Goal: Information Seeking & Learning: Learn about a topic

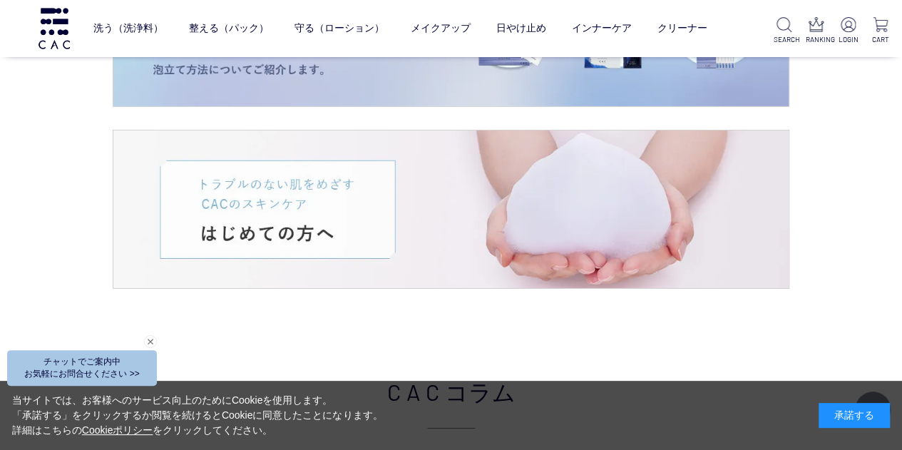
scroll to position [2353, 0]
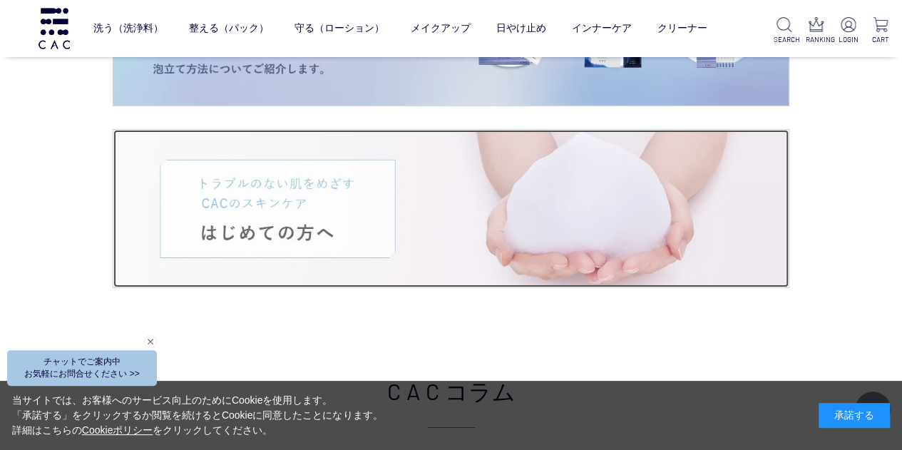
click at [299, 225] on img at bounding box center [450, 209] width 675 height 158
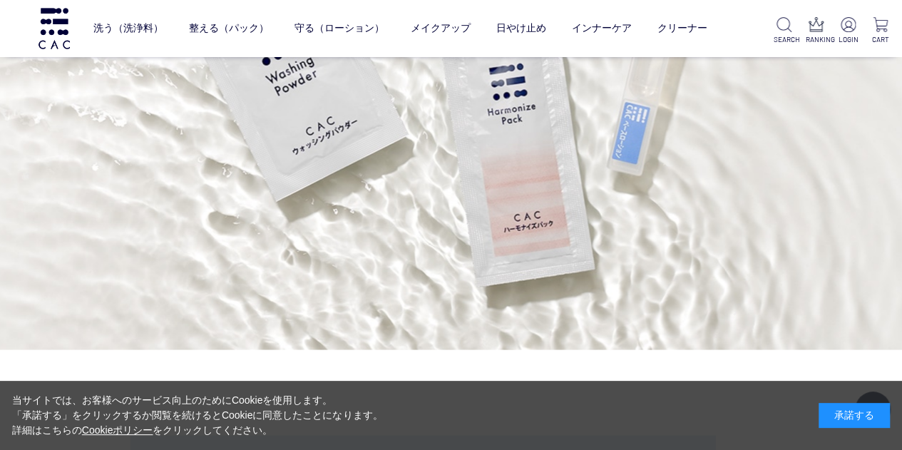
scroll to position [3850, 0]
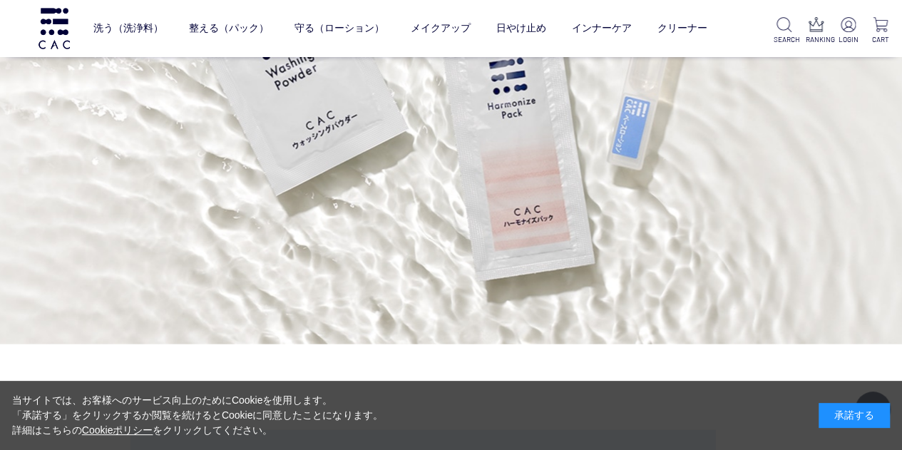
click at [860, 411] on div "承諾する" at bounding box center [853, 415] width 71 height 25
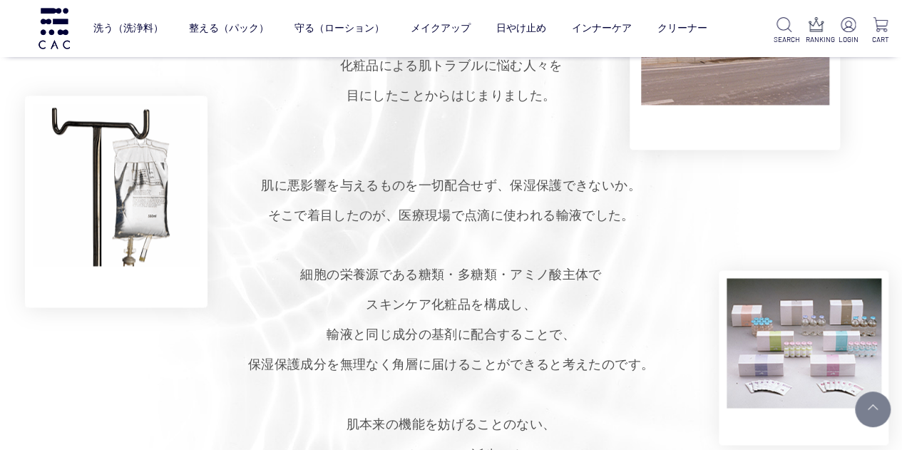
scroll to position [927, 0]
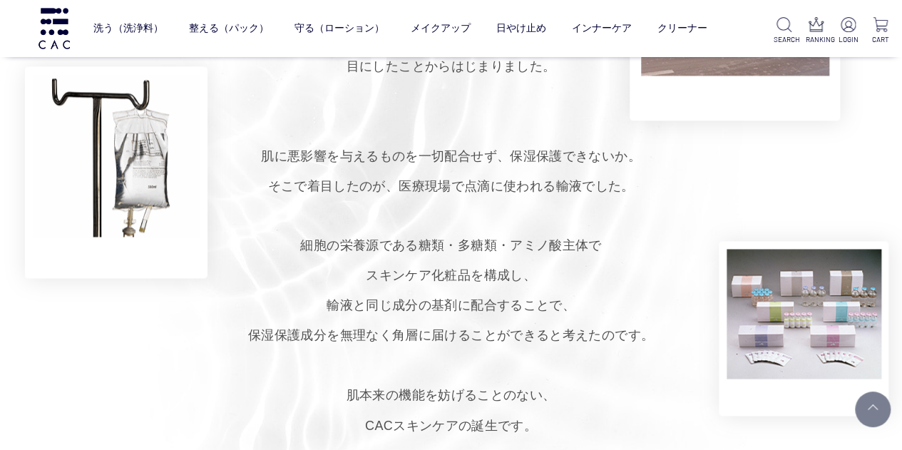
drag, startPoint x: 272, startPoint y: 154, endPoint x: 572, endPoint y: 417, distance: 399.1
click at [572, 417] on p "[DATE]に誕生したCAC（シーエーシー）。 小さな製薬会社の営業だった創業者が、 化粧品による肌トラブルに悩む人々を 目にしたことからはじまりました。 肌…" at bounding box center [451, 201] width 902 height 478
copy p "肌に悪影響を与えるものを一切配合せず、 保湿保護できないか。 そこで着目したのが、 医療現場で点滴に使われる輸液でした。 細胞の栄養源である糖類・多糖類・アミ…"
click at [622, 297] on p "[DATE]に誕生したCAC（シーエーシー）。 小さな製薬会社の営業だった創業者が、 化粧品による肌トラブルに悩む人々を 目にしたことからはじまりました。 肌…" at bounding box center [451, 201] width 902 height 478
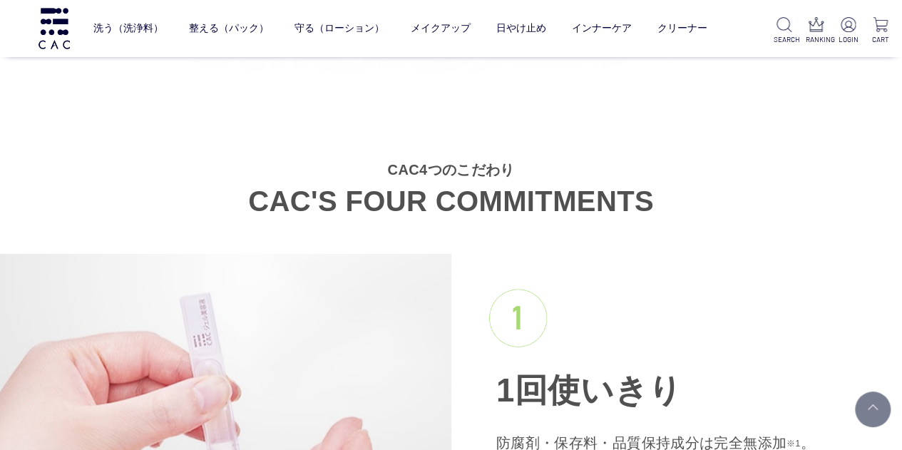
scroll to position [1355, 0]
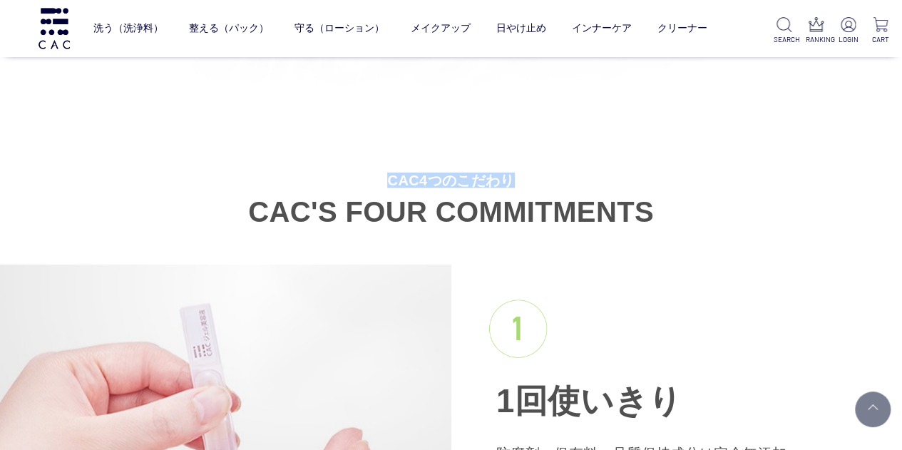
drag, startPoint x: 389, startPoint y: 180, endPoint x: 513, endPoint y: 185, distance: 124.1
click at [513, 185] on small "CAC4つのこだわり" at bounding box center [451, 180] width 902 height 14
copy small "CAC4つのこだわり"
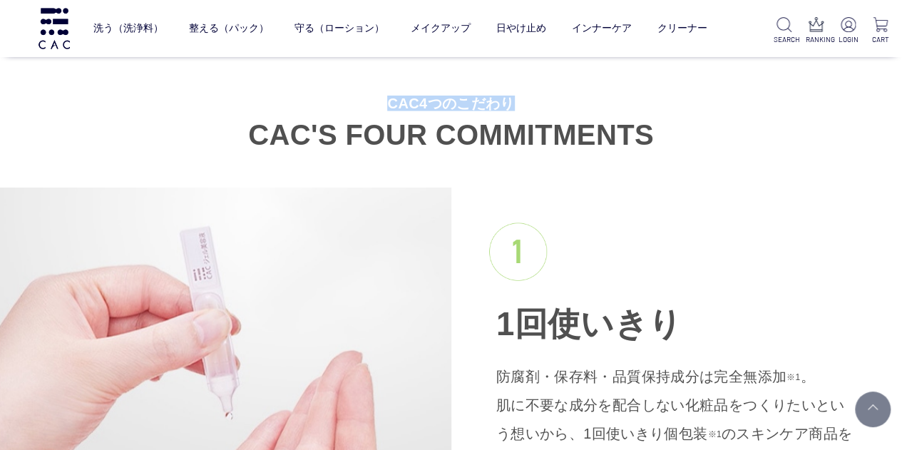
scroll to position [1568, 0]
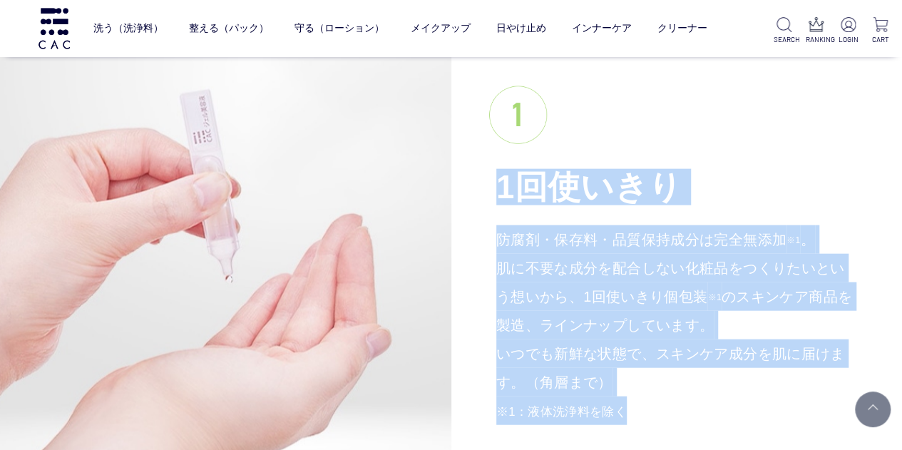
drag, startPoint x: 496, startPoint y: 190, endPoint x: 634, endPoint y: 409, distance: 259.1
click at [634, 409] on div "1回使いきり 防腐剤・保存料・品質保持成分は完全無添加 ※1 。 肌に不要な成分を配合しない化粧品をつくりたいという想いから、1回使いきり個包装 ※1 のスキ…" at bounding box center [676, 256] width 451 height 410
copy div "1回使いきり 防腐剤・保存料・品質保持成分は完全無添加 ※1 。 肌に不要な成分を配合しない化粧品をつくりたいという想いから、1回使いきり個包装 ※1 のスキ…"
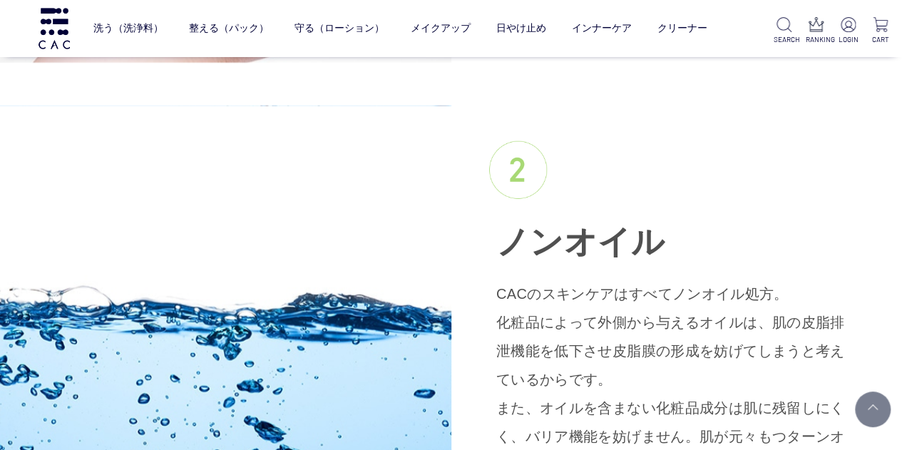
scroll to position [2067, 0]
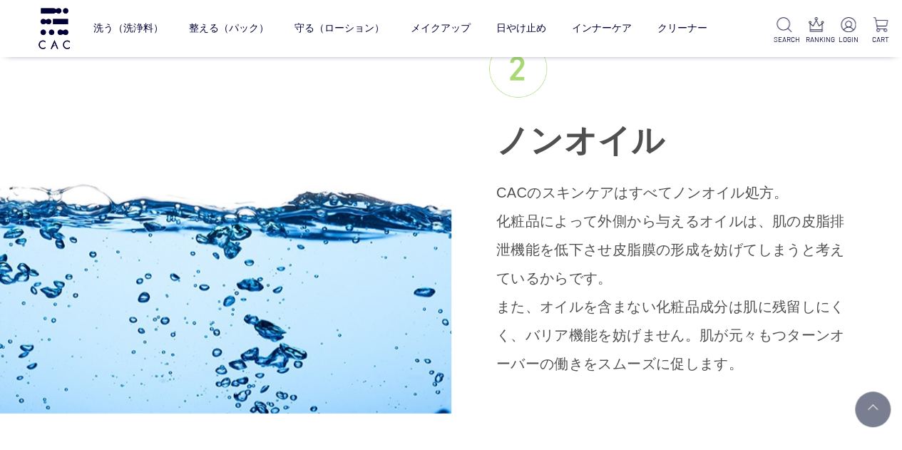
click at [501, 144] on span "ノンオイル" at bounding box center [580, 141] width 169 height 36
drag, startPoint x: 496, startPoint y: 145, endPoint x: 653, endPoint y: 360, distance: 265.8
click at [653, 360] on div "ノンオイル CACのスキンケアはすべてノンオイル処方。 化粧品によって外側から与えるオイルは、肌の皮脂排泄機能を低下させ皮脂膜の形成を妨げてしまうと考えている…" at bounding box center [676, 209] width 451 height 410
copy div "ノンオイル CACのスキンケアはすべてノンオイル処方。 化粧品によって外側から与えるオイルは、肌の皮脂排泄機能を低下させ皮脂膜の形成を妨げてしまうと考えている…"
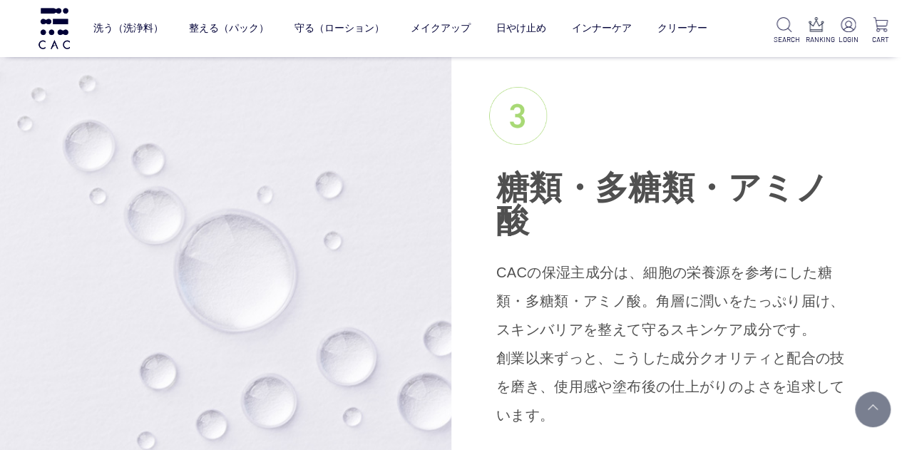
scroll to position [2495, 0]
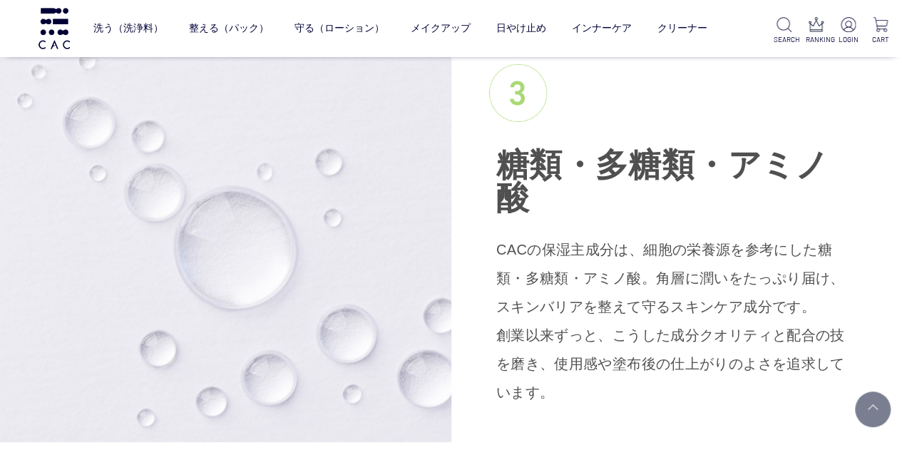
drag, startPoint x: 492, startPoint y: 187, endPoint x: 854, endPoint y: 346, distance: 395.5
click at [854, 346] on div "糖類・多糖類・ アミノ酸 CACの保湿主成分は、細胞の栄養源を参考にした糖類・多糖類・アミノ酸。角層に潤いをたっぷり届け、スキンバリアを整えて守るスキンケア成…" at bounding box center [676, 235] width 451 height 413
copy div "糖類・多糖類・ アミノ酸 CACの保湿主成分は、細胞の栄養源を参考にした糖類・多糖類・アミノ酸。角層に潤いをたっぷり届け、スキンバリアを整えて守るスキンケア成…"
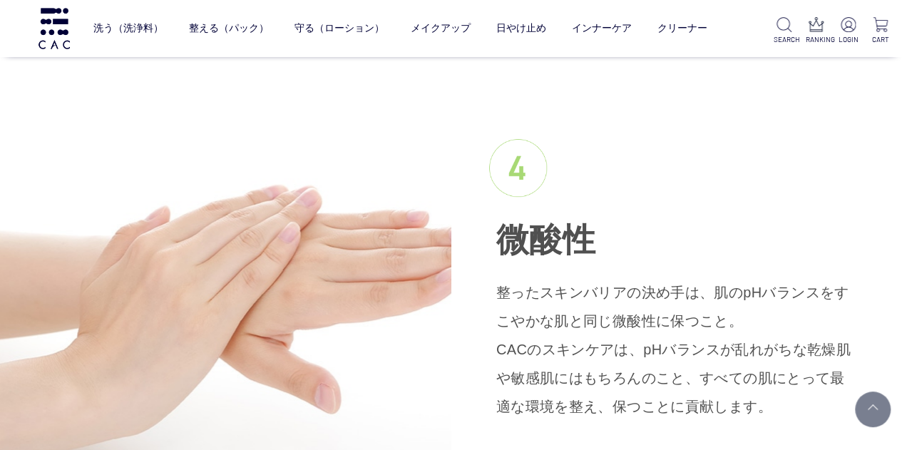
scroll to position [2923, 0]
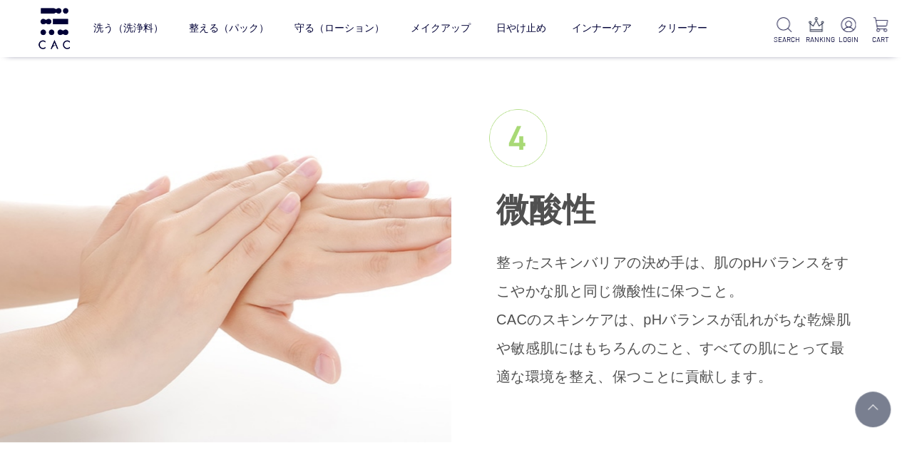
drag, startPoint x: 496, startPoint y: 185, endPoint x: 715, endPoint y: 350, distance: 274.3
click at [715, 350] on div "微酸性 整ったスキンバリアの決め手は、肌のpHバランスをすこやかな肌と同じ微酸性に保つこと。 CACのスキンケアは、pHバランスが乱れがちな乾燥肌や敏感肌には…" at bounding box center [676, 249] width 451 height 353
copy div "微酸性 整ったスキンバリアの決め手は、肌のpHバランスをすこやかな肌と同じ微酸性に保つこと。 CACのスキンケアは、pHバランスが乱れがちな乾燥肌や敏感肌には…"
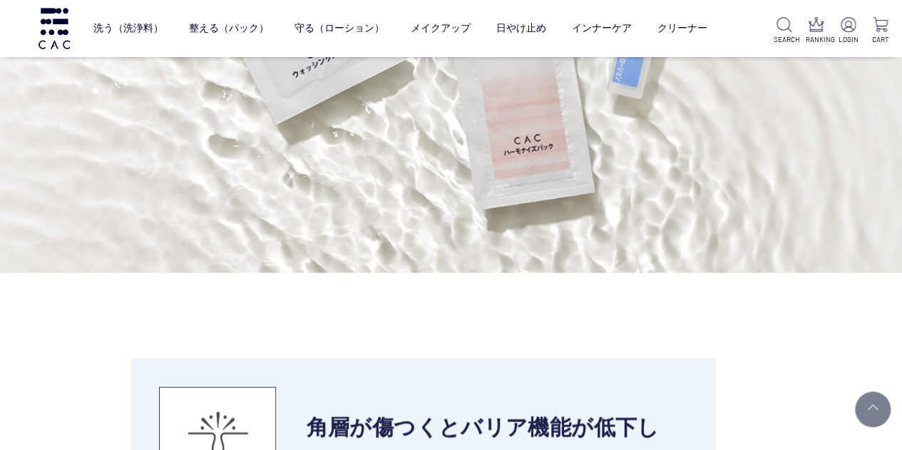
scroll to position [4135, 0]
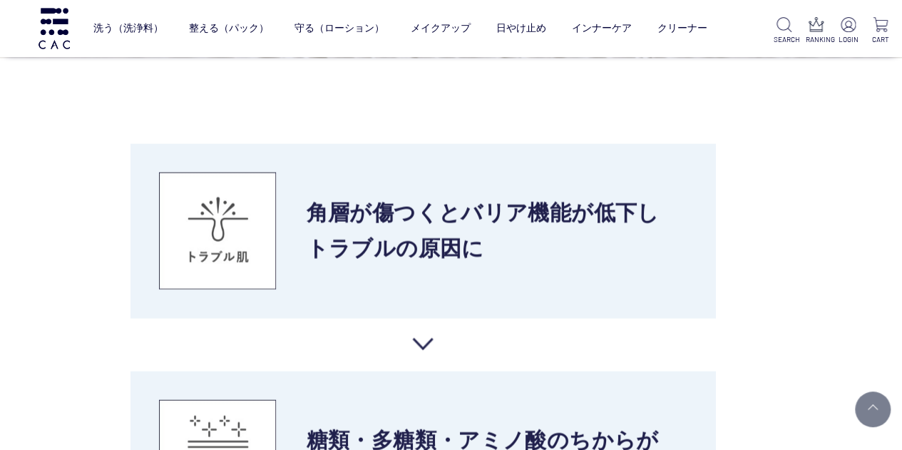
click at [425, 314] on li "角層が傷つくとバリア機能が 低下し トラブルの原因に" at bounding box center [422, 231] width 585 height 174
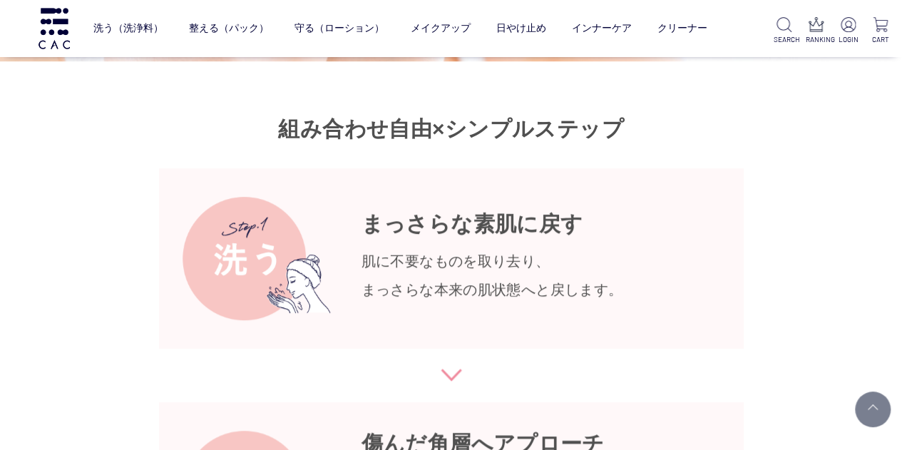
scroll to position [5632, 0]
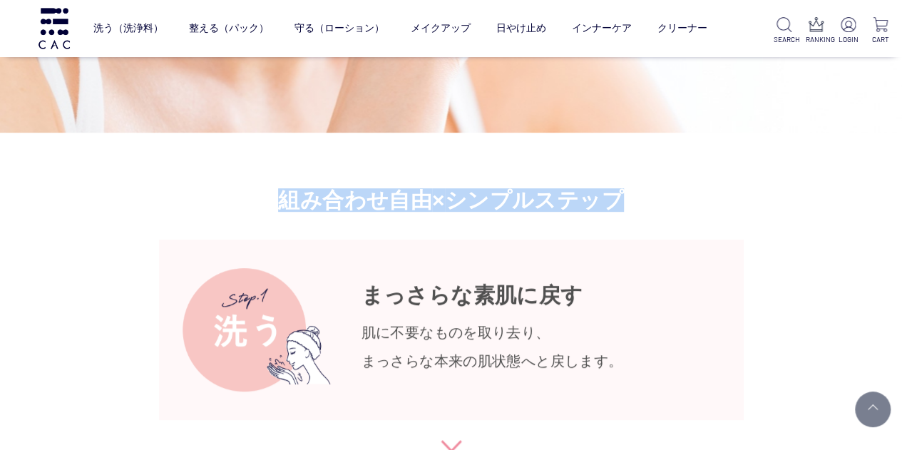
drag, startPoint x: 289, startPoint y: 175, endPoint x: 617, endPoint y: 171, distance: 328.0
click at [620, 190] on h3 "組み合わせ自由 × シンプルステップ" at bounding box center [451, 200] width 902 height 21
copy h3 "組み合わせ自由 × シンプルステップ"
drag, startPoint x: 360, startPoint y: 265, endPoint x: 600, endPoint y: 327, distance: 248.0
click at [600, 327] on li "まっさらな素肌に戻す 肌に不要なものを取り去り、 まっさらな本来の肌状態へと戻します。" at bounding box center [451, 330] width 585 height 180
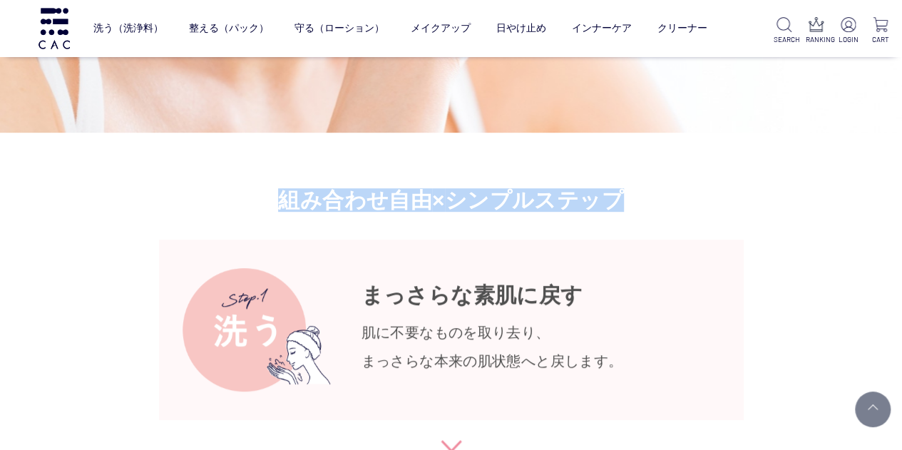
copy div "まっさらな素肌に戻す 肌に不要なものを取り去り、 まっさらな本来の肌状態へと戻します。"
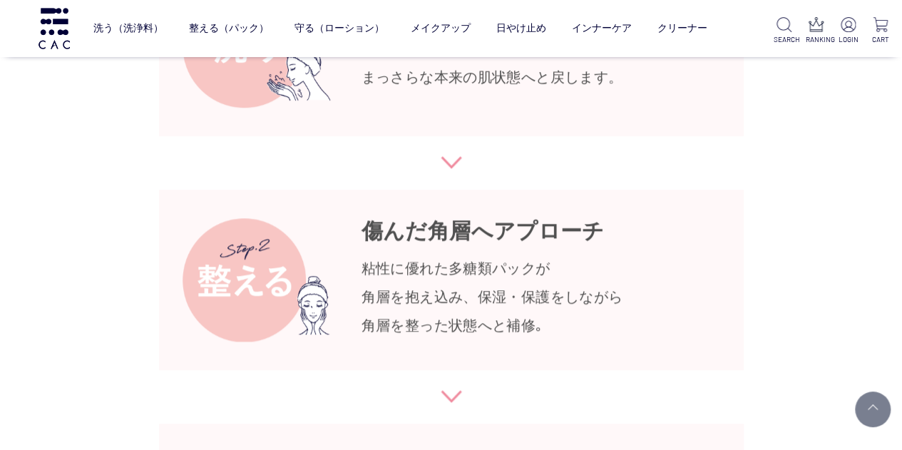
scroll to position [5917, 0]
drag, startPoint x: 356, startPoint y: 202, endPoint x: 539, endPoint y: 294, distance: 204.4
click at [572, 299] on li "傷んだ角層へアプローチ 粘性に優れた多糖類パックが 角層を抱え込み、保湿・保護をしながら 角層を整った状態へと補修｡" at bounding box center [451, 278] width 585 height 180
copy div "傷んだ角層へアプローチ 粘性に優れた多糖類パックが 角層を抱え込み、保湿・保護をしながら 角層を整った状態へと補修｡"
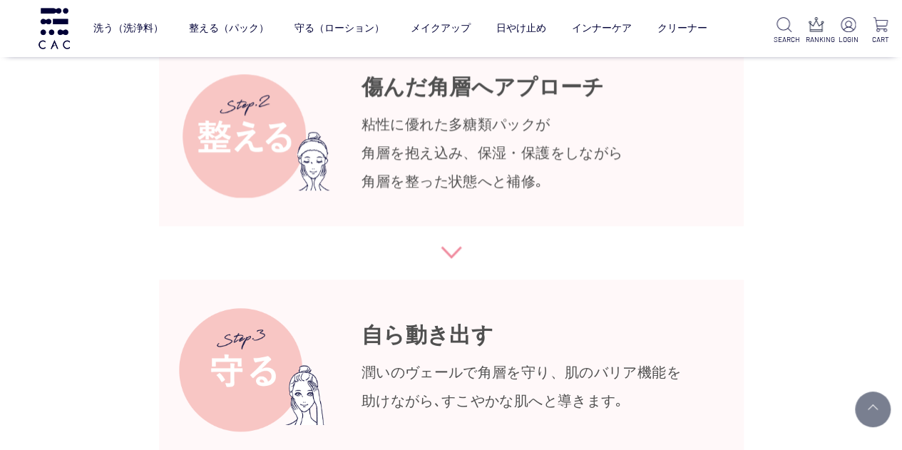
drag, startPoint x: 361, startPoint y: 306, endPoint x: 562, endPoint y: 367, distance: 210.2
click at [629, 376] on div "自ら動き出す 潤いのヴェールで角層を守り、 肌のバリア機能を 助けながら､すこやかな肌へと導きます｡" at bounding box center [520, 369] width 319 height 91
copy div "自ら動き出す 潤いのヴェールで角層を守り、 肌のバリア機能を 助けながら､すこやかな肌へと導きます｡"
click at [245, 336] on img at bounding box center [244, 369] width 173 height 123
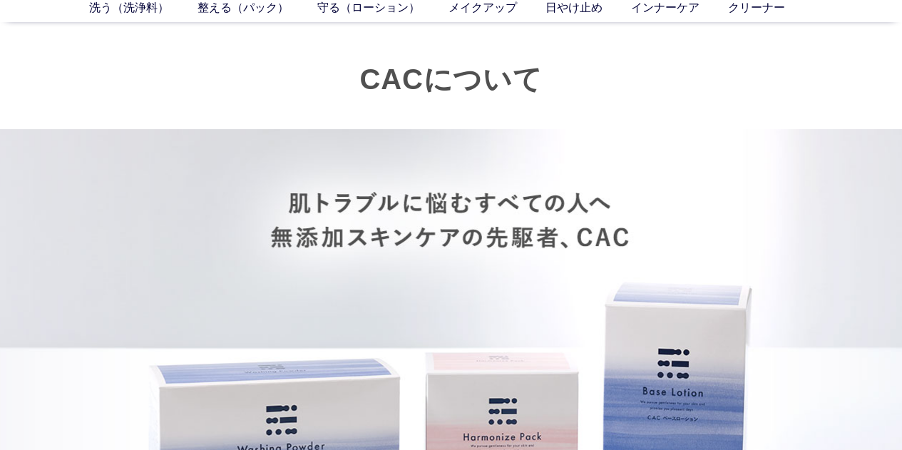
scroll to position [0, 0]
